Goal: Browse casually

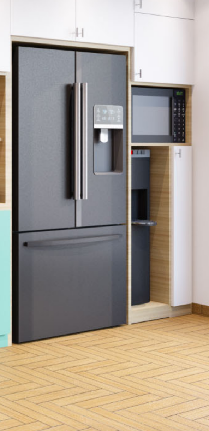
scroll to position [13, 0]
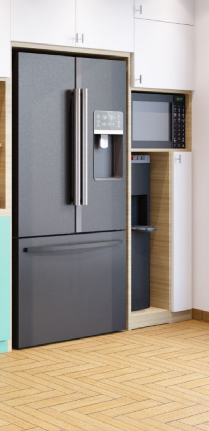
click at [175, 138] on img at bounding box center [104, 94] width 187 height 131
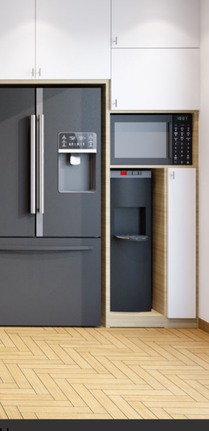
scroll to position [13, 0]
